Goal: Task Accomplishment & Management: Manage account settings

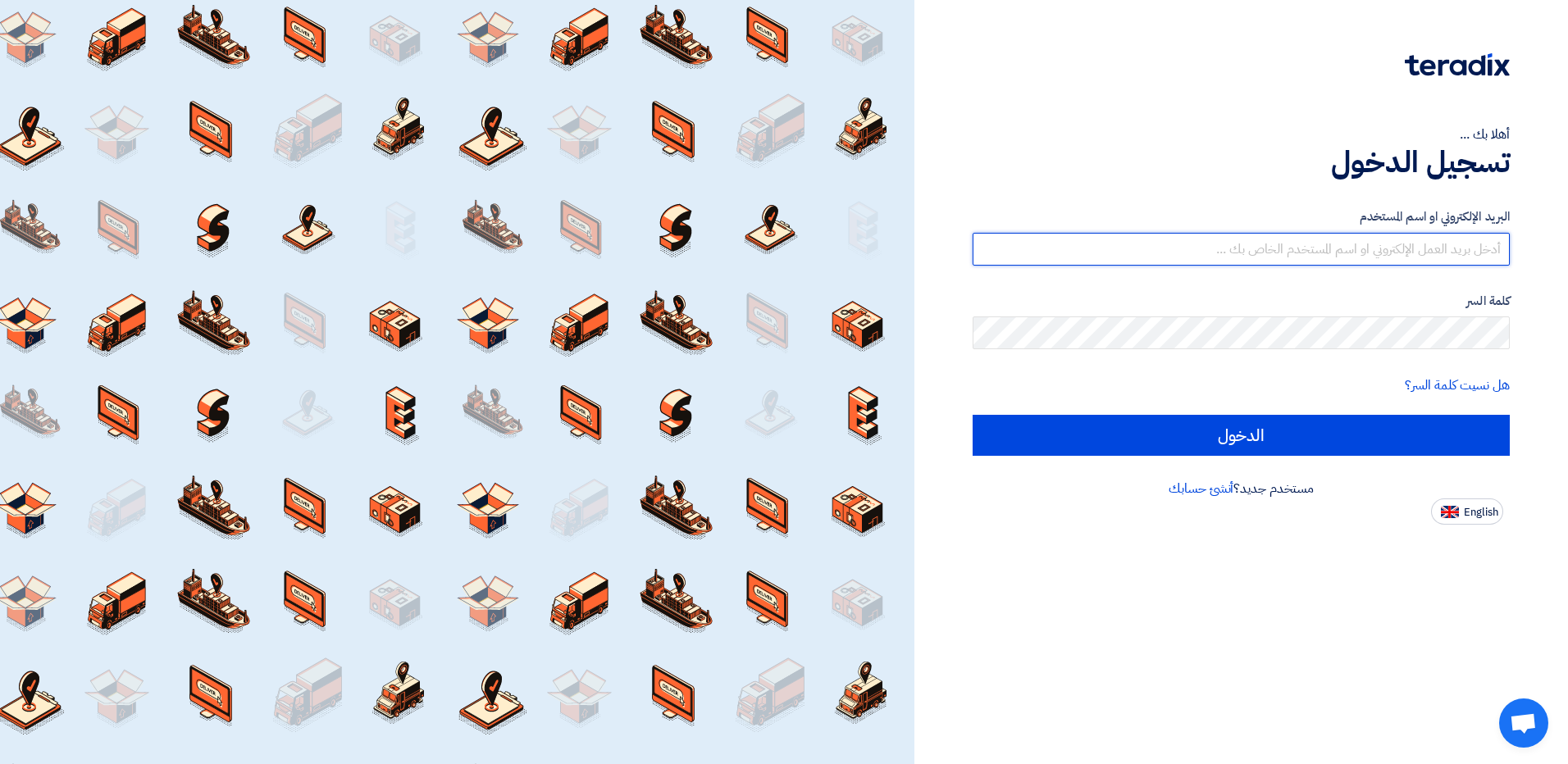
type input "[EMAIL_ADDRESS][DOMAIN_NAME]"
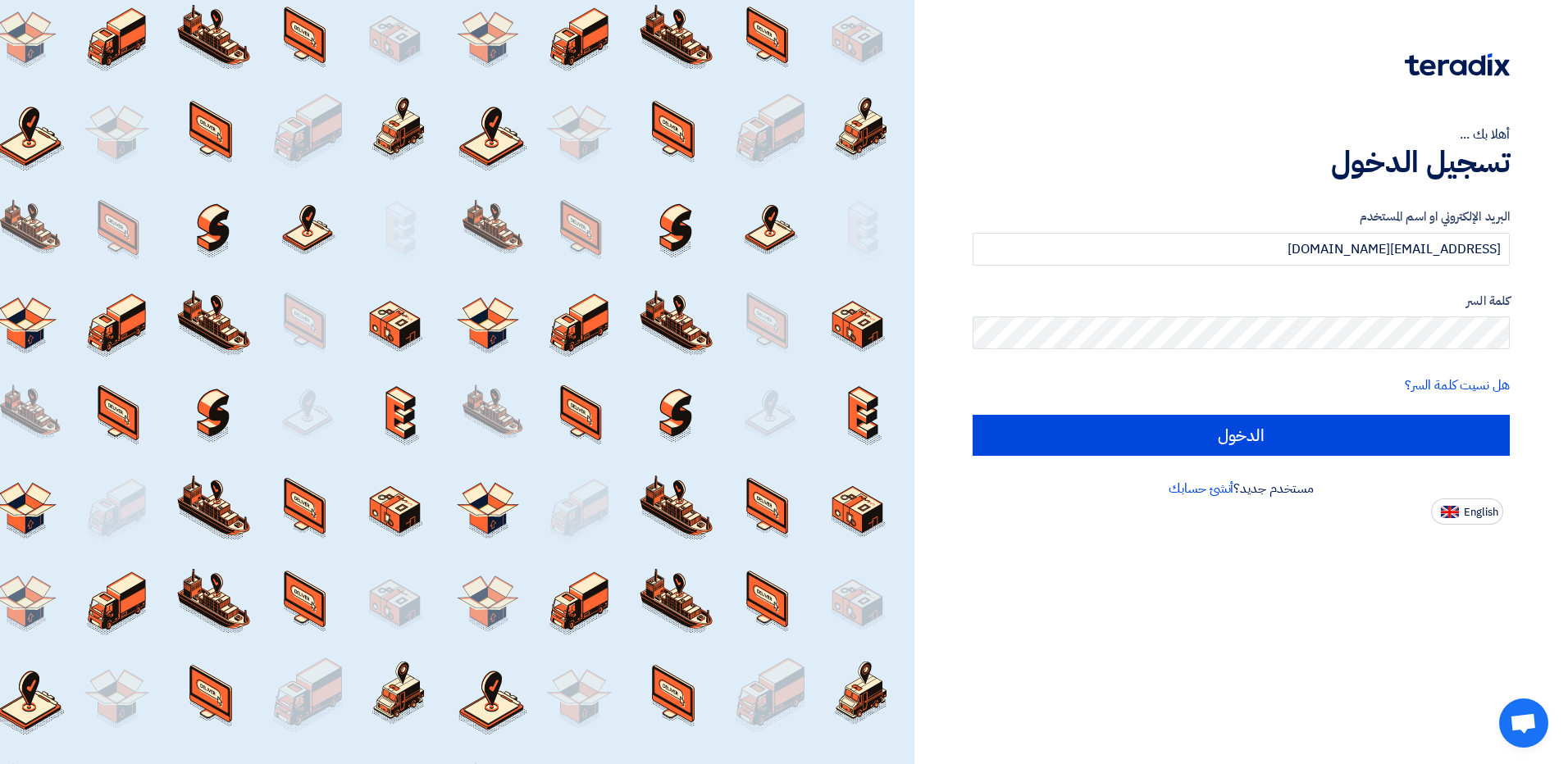
click at [1042, 462] on div "البريد الإلكتروني او اسم المستخدم [EMAIL_ADDRESS][DOMAIN_NAME] كلمة السر هل نسي…" at bounding box center [1241, 332] width 538 height 294
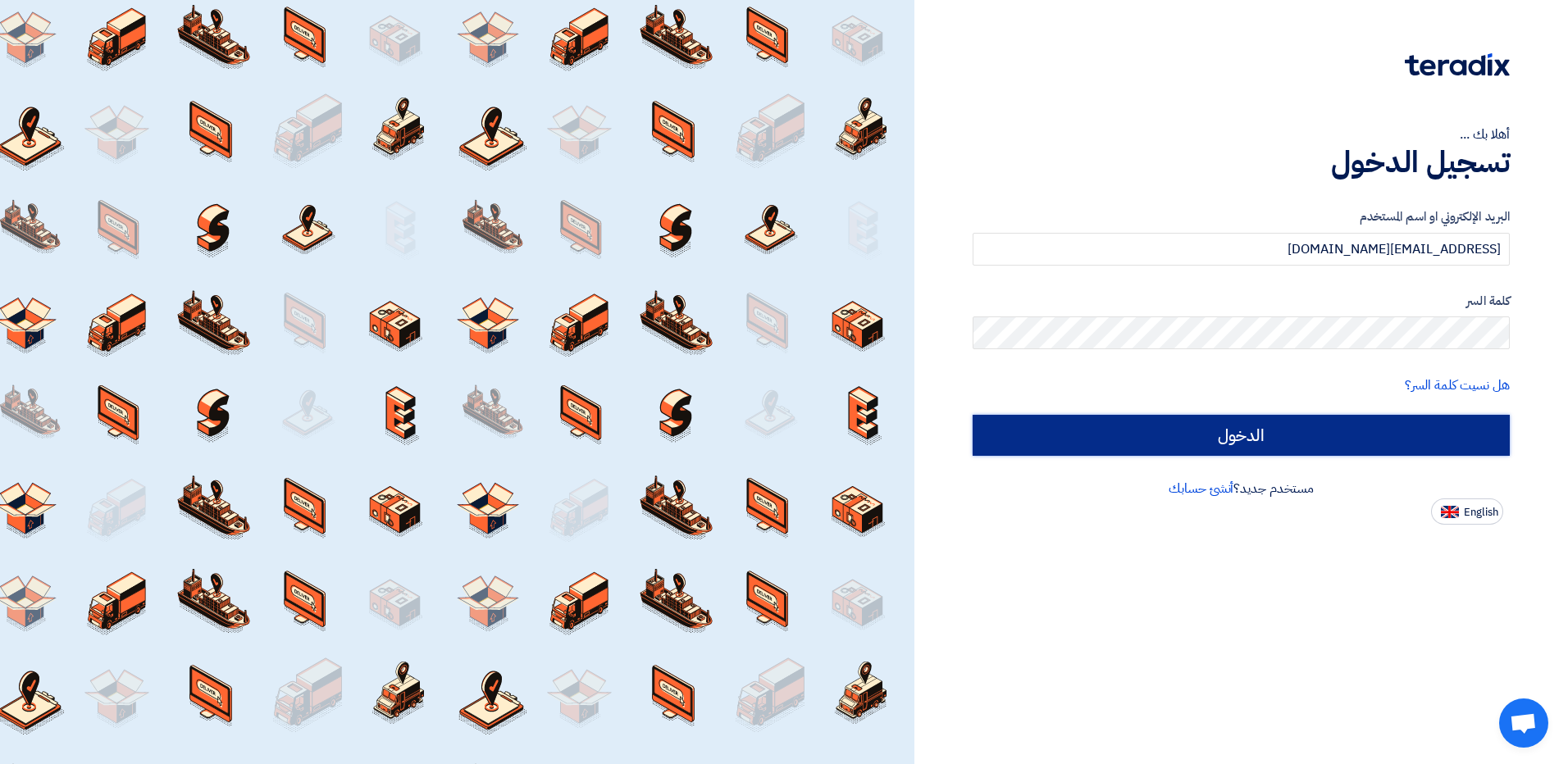
click at [1044, 445] on input "الدخول" at bounding box center [1241, 435] width 538 height 41
type input "Sign in"
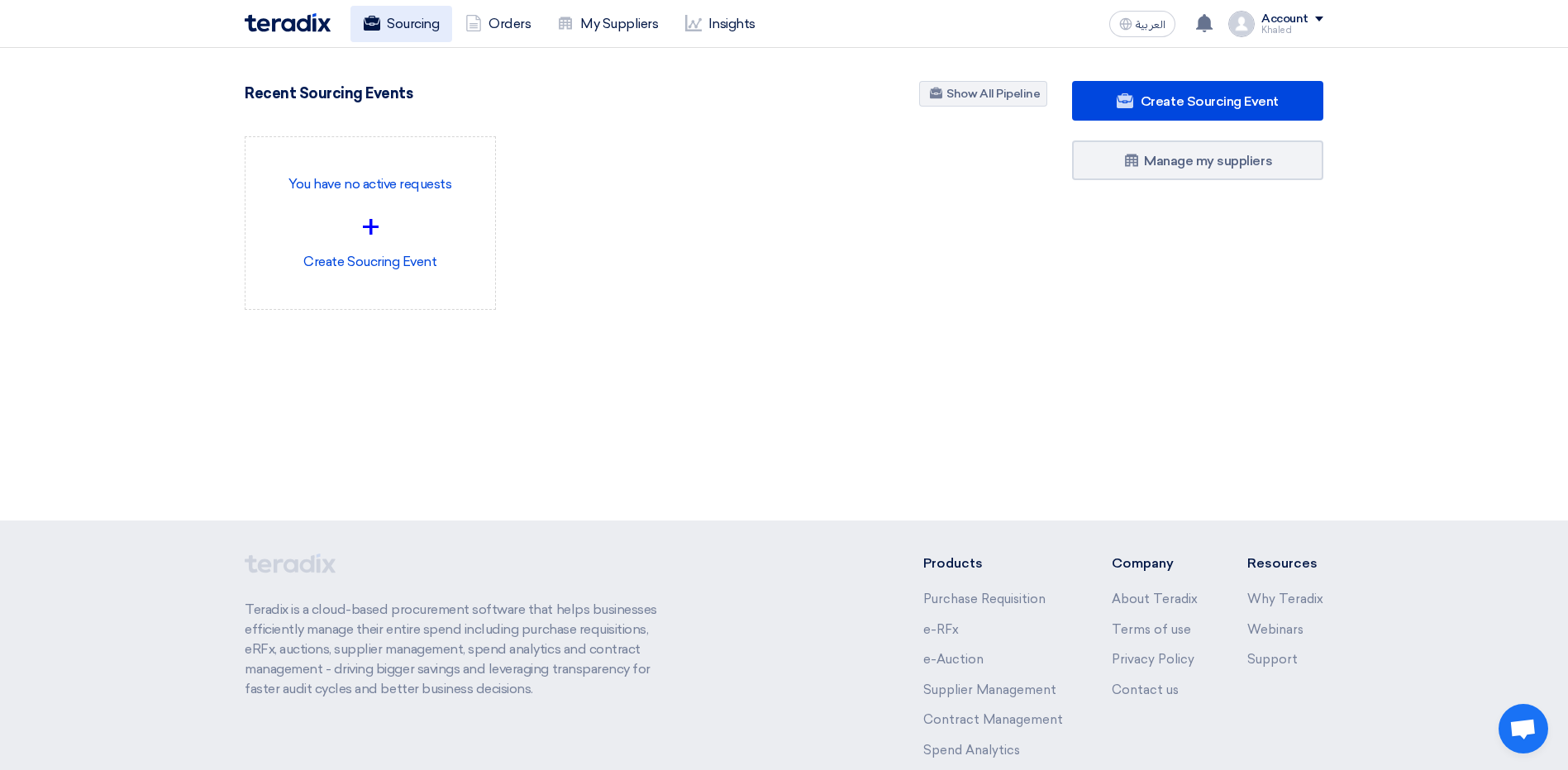
click at [442, 24] on link "Sourcing" at bounding box center [401, 24] width 101 height 36
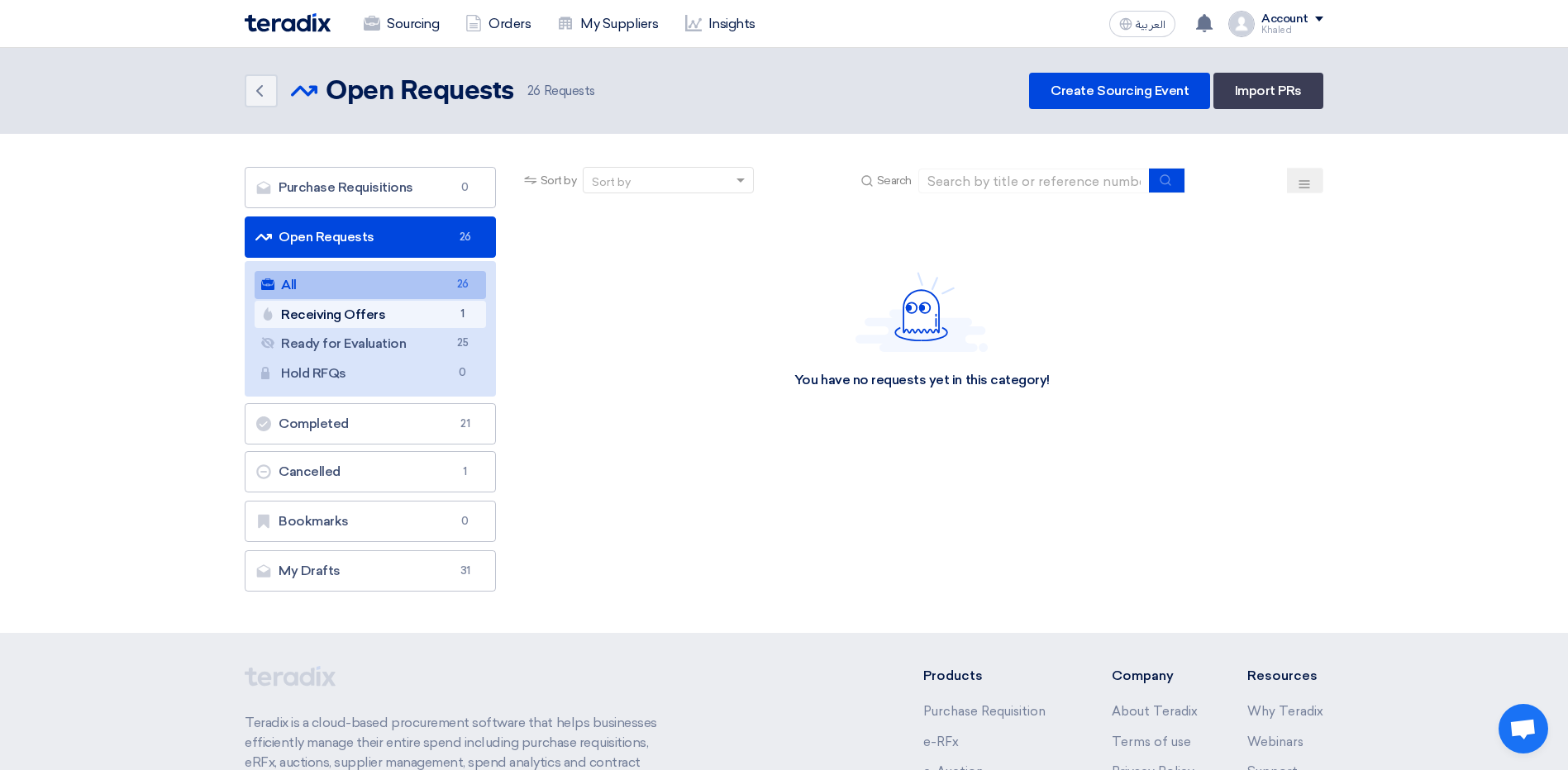
click at [431, 316] on link "Receiving Offers Receiving Offers 1" at bounding box center [371, 315] width 231 height 28
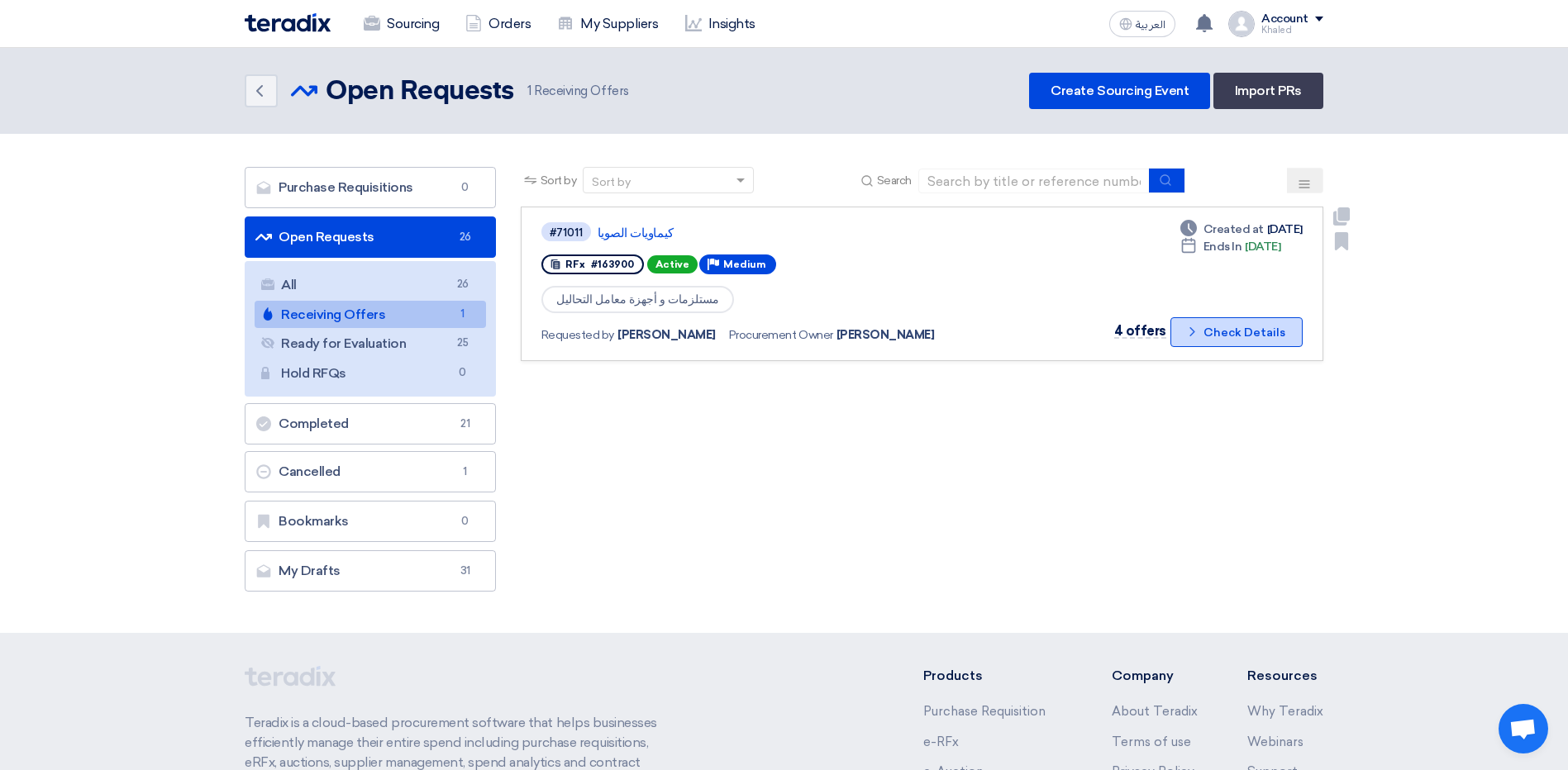
click at [1208, 334] on button "Check details Check Details" at bounding box center [1236, 333] width 132 height 30
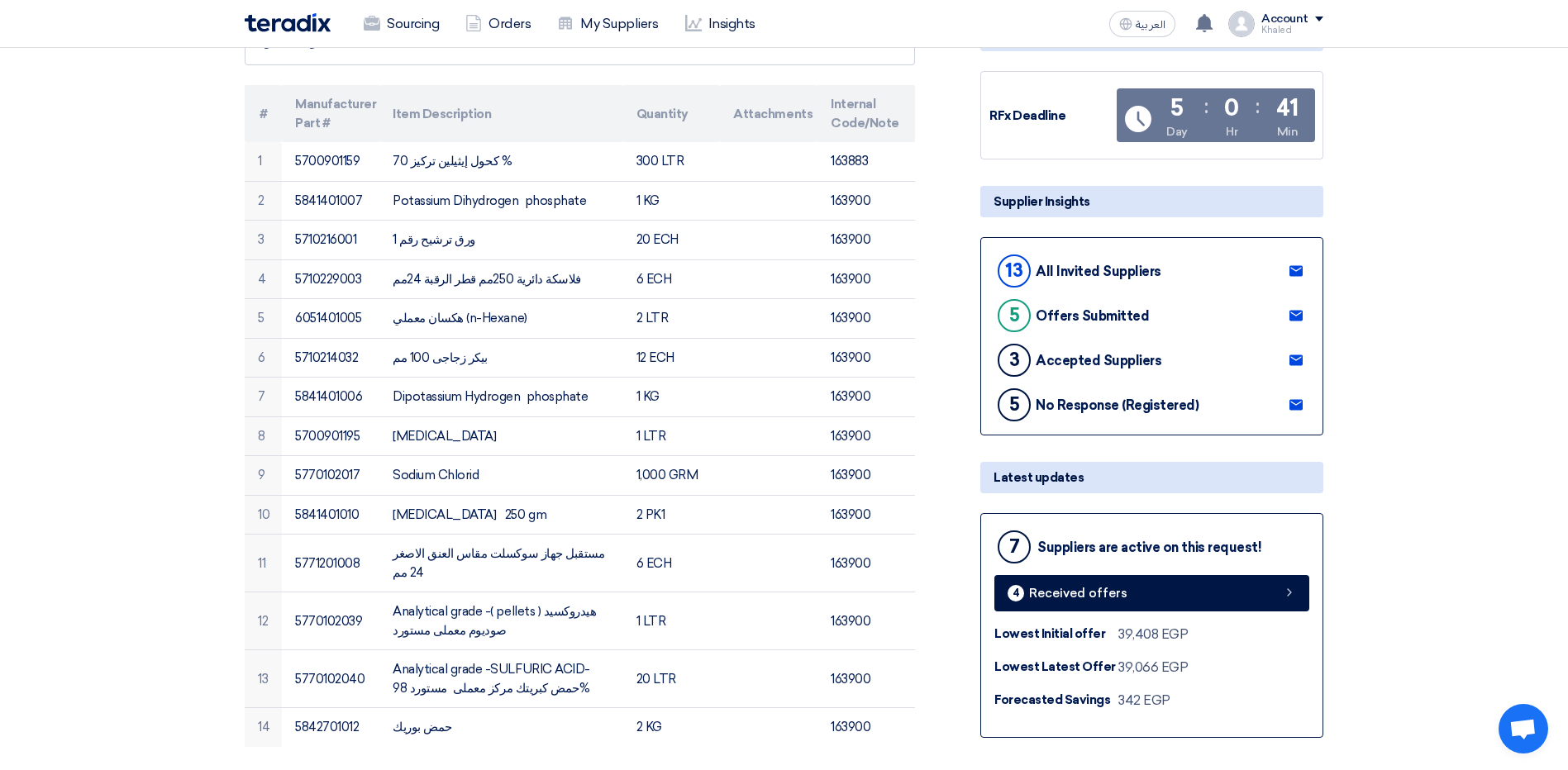
scroll to position [331, 0]
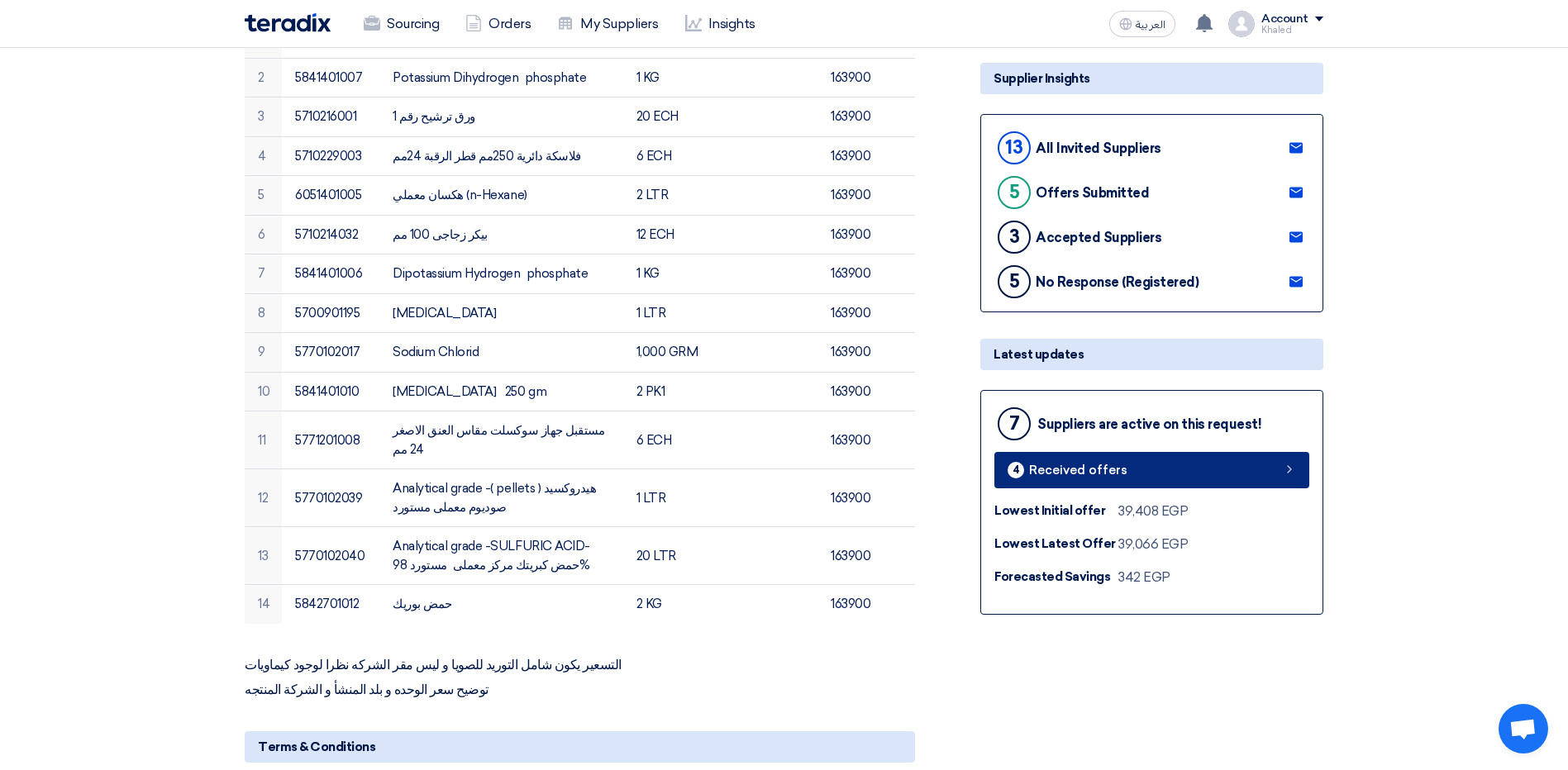
click at [1199, 468] on link "4 Received offers" at bounding box center [1152, 469] width 315 height 36
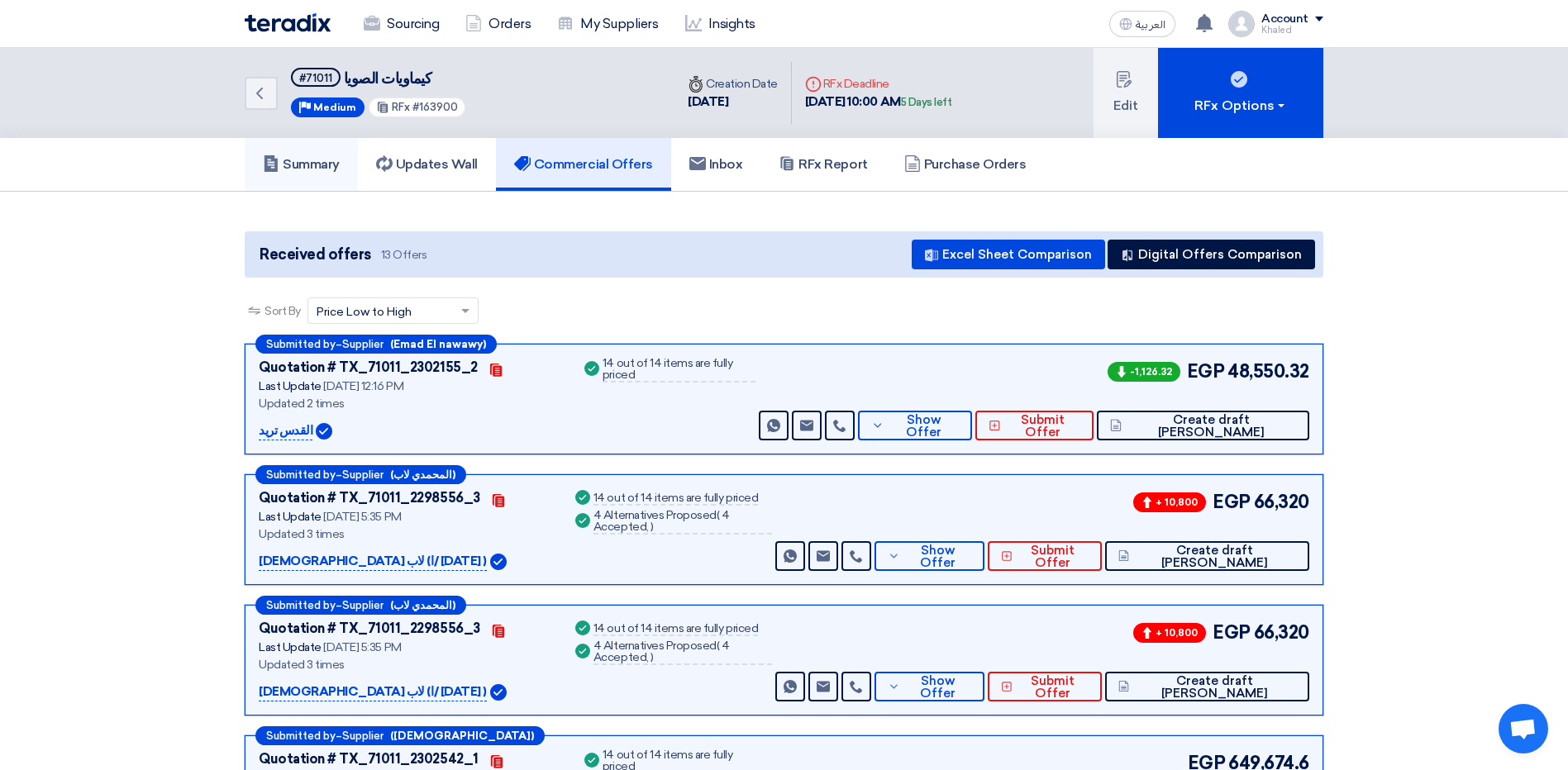
click at [319, 173] on h5 "Summary" at bounding box center [301, 164] width 77 height 17
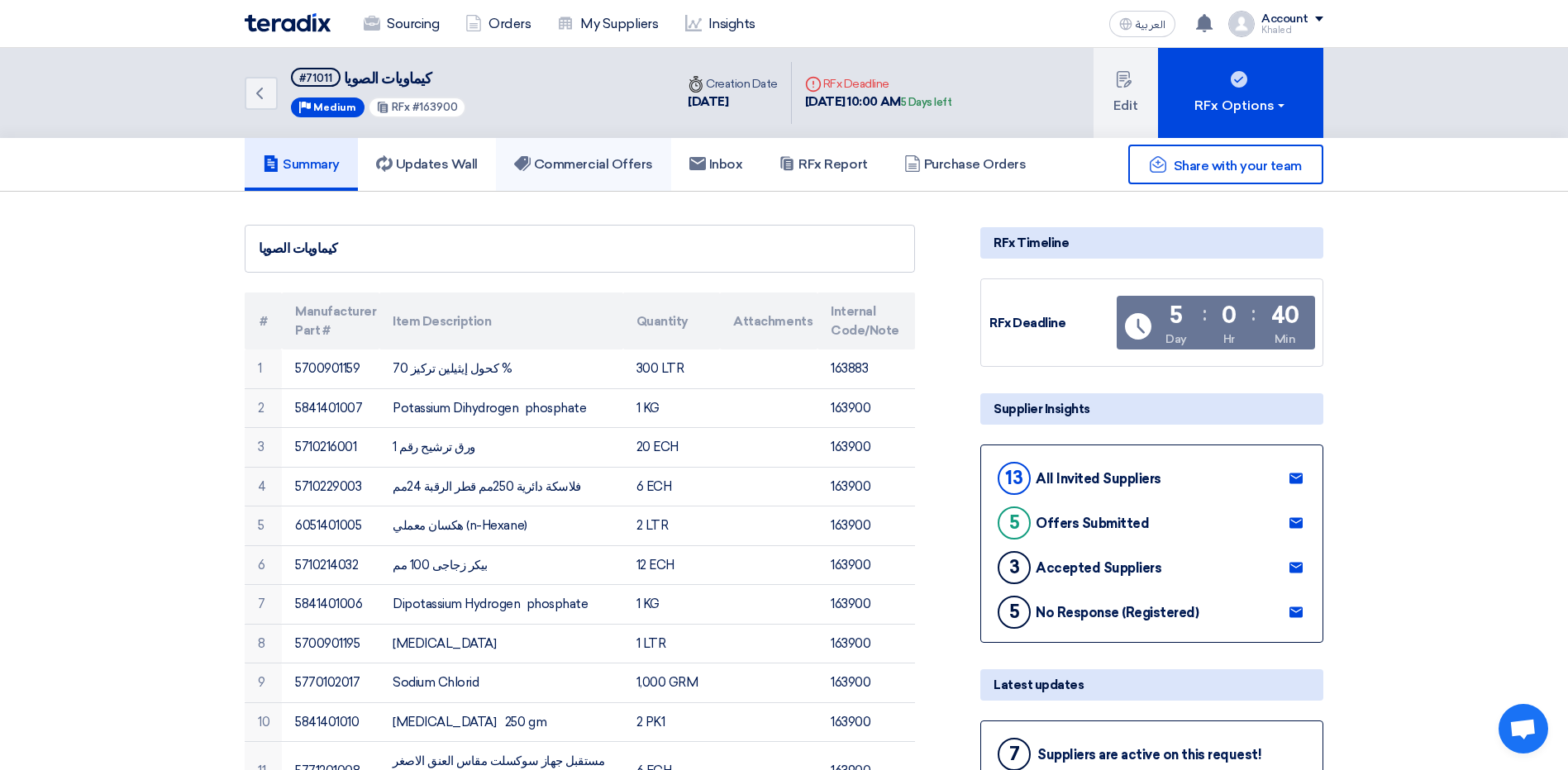
click at [644, 170] on h5 "Commercial Offers" at bounding box center [583, 164] width 139 height 17
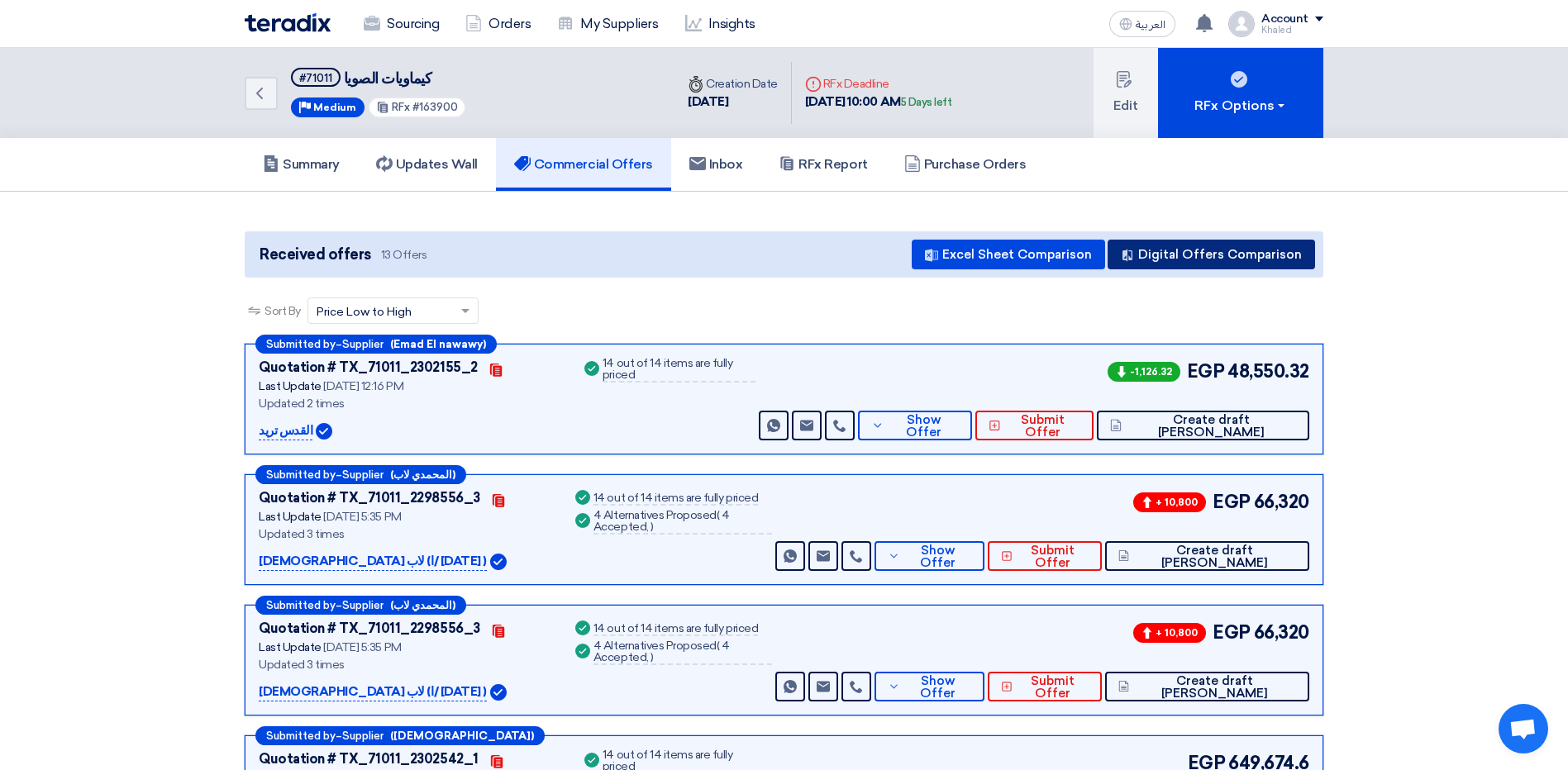
click at [1180, 257] on button "Digital Offers Comparison" at bounding box center [1211, 255] width 207 height 30
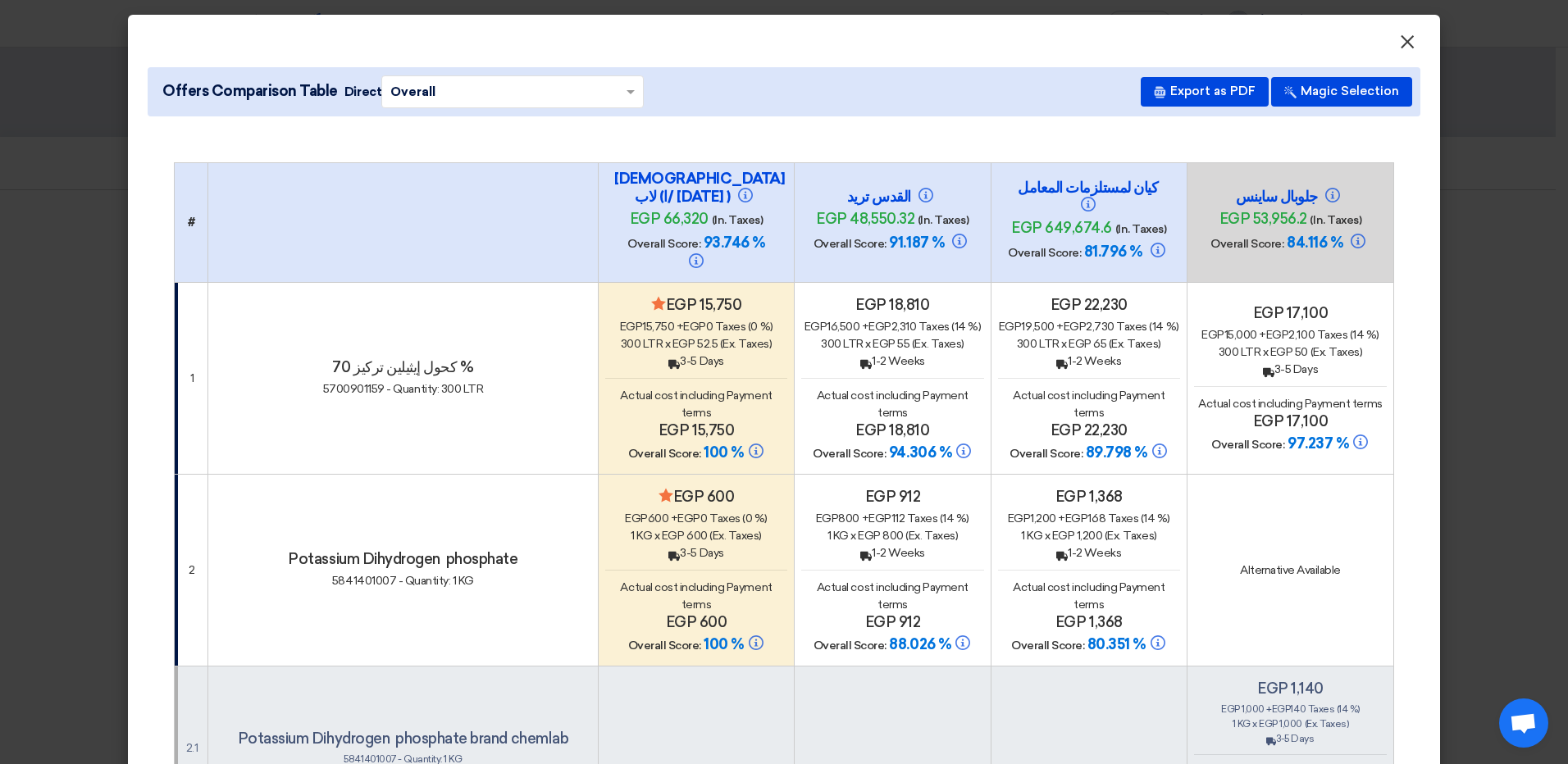
click at [1403, 48] on span "×" at bounding box center [1407, 46] width 17 height 32
